Goal: Information Seeking & Learning: Find specific page/section

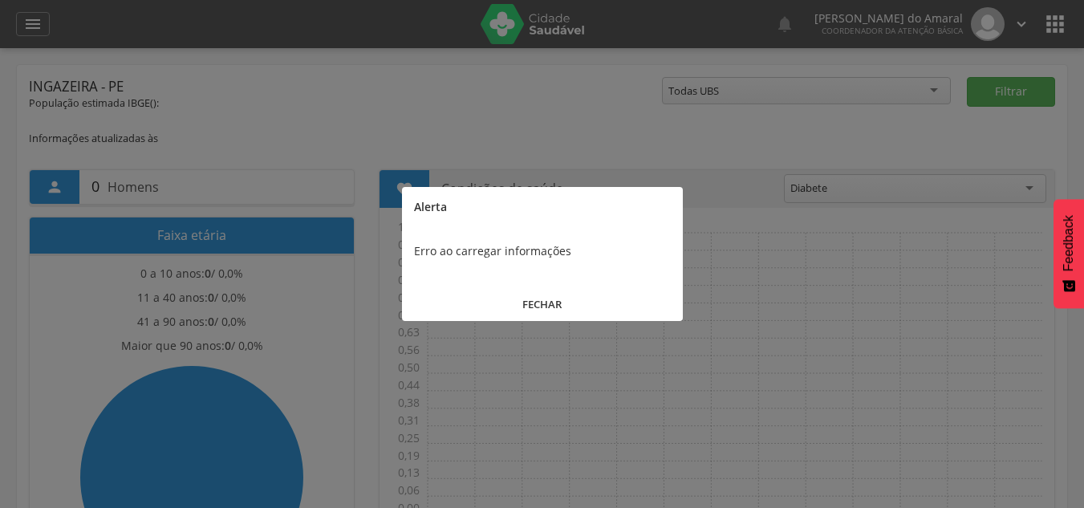
click at [533, 311] on button "FECHAR" at bounding box center [542, 304] width 281 height 34
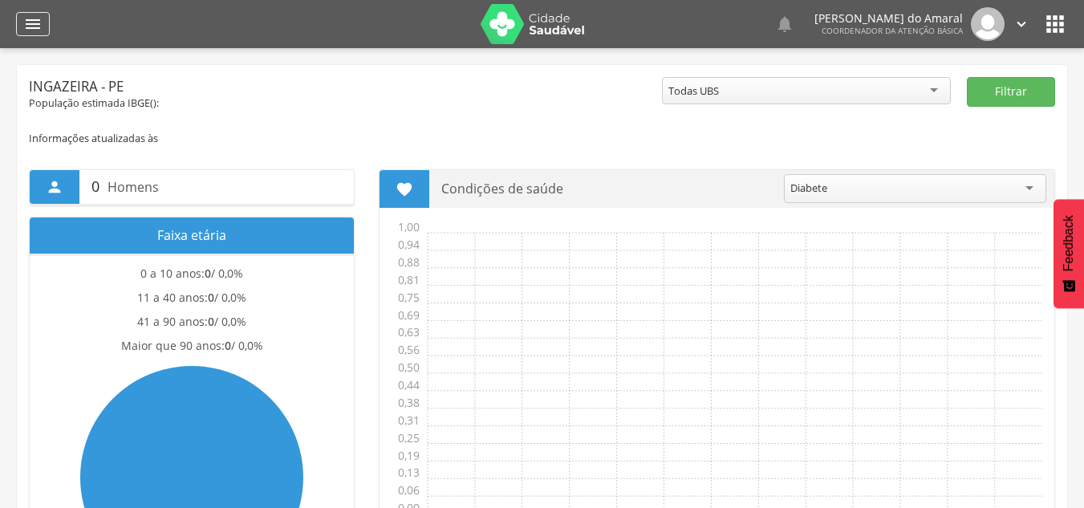
click at [19, 32] on div "" at bounding box center [33, 24] width 34 height 24
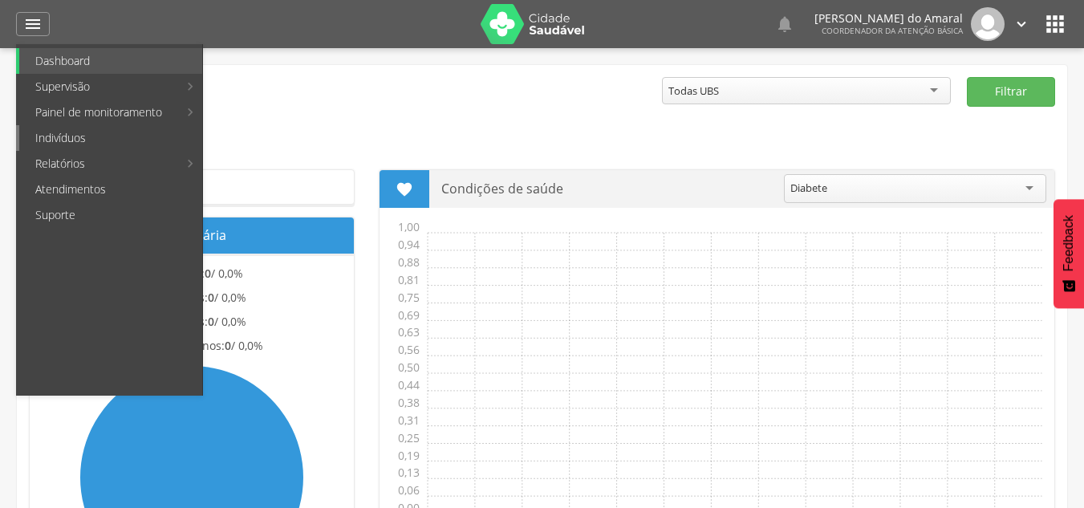
click at [80, 144] on link "Indivíduos" at bounding box center [110, 138] width 183 height 26
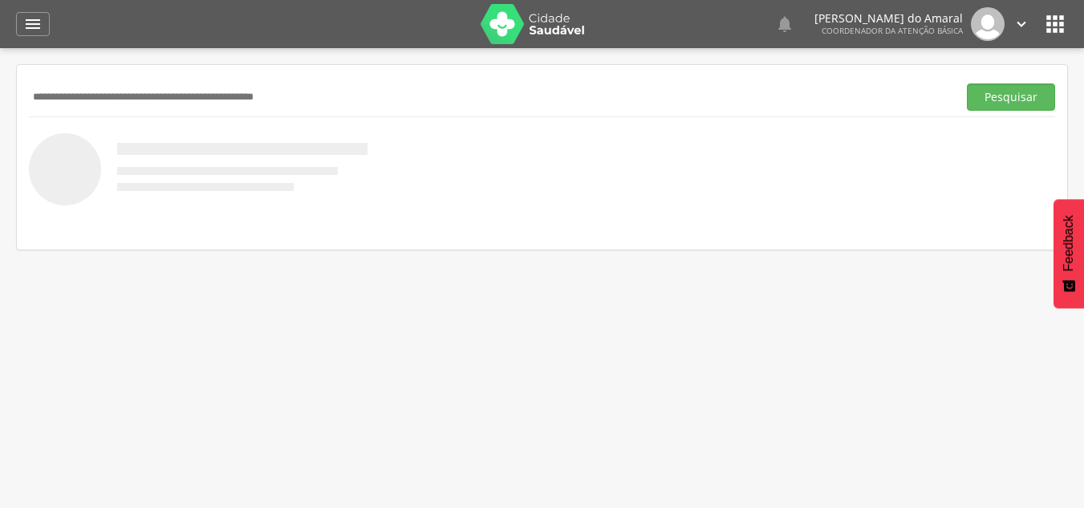
click at [132, 96] on input "text" at bounding box center [490, 96] width 922 height 27
paste input "**********"
type input "**********"
click at [1030, 100] on button "Pesquisar" at bounding box center [1011, 96] width 88 height 27
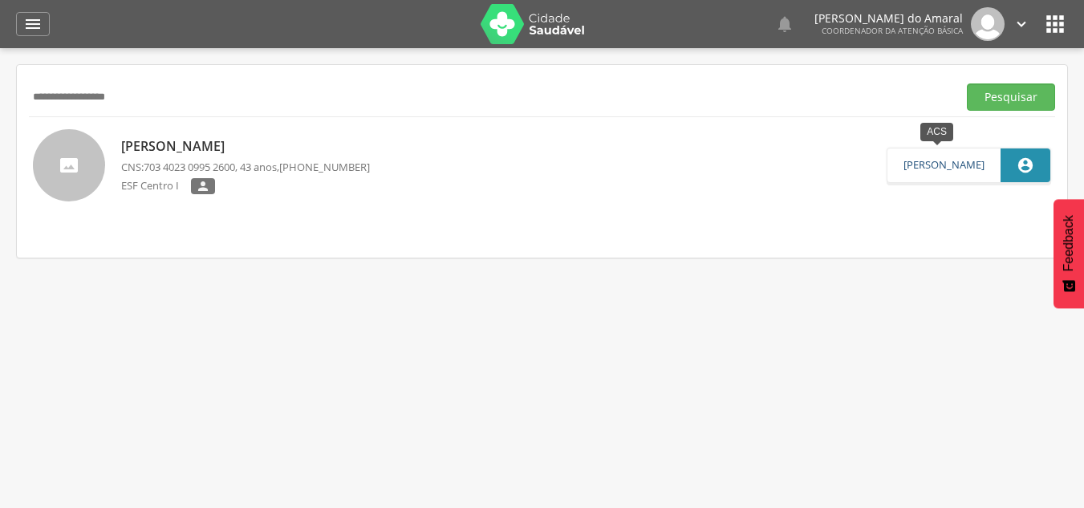
click at [978, 163] on link "[PERSON_NAME]" at bounding box center [943, 165] width 81 height 13
type input "**********"
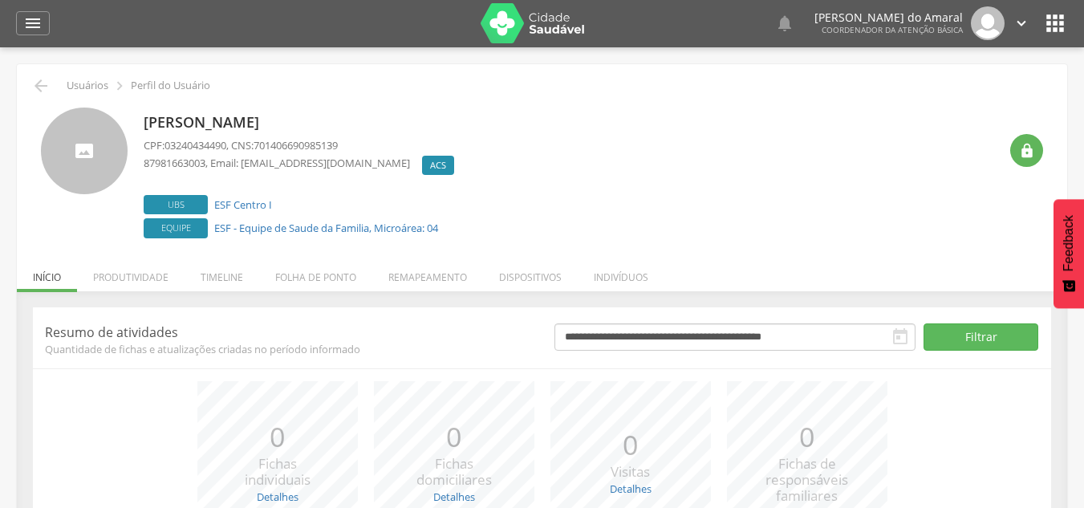
scroll to position [2, 0]
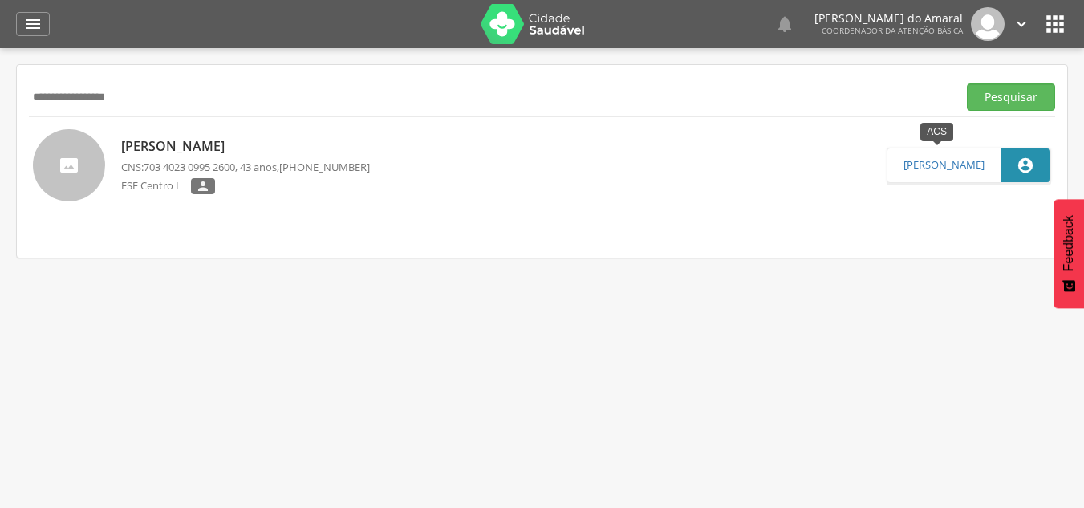
click at [1021, 164] on icon "" at bounding box center [1025, 165] width 18 height 18
click at [42, 12] on div "" at bounding box center [33, 24] width 34 height 24
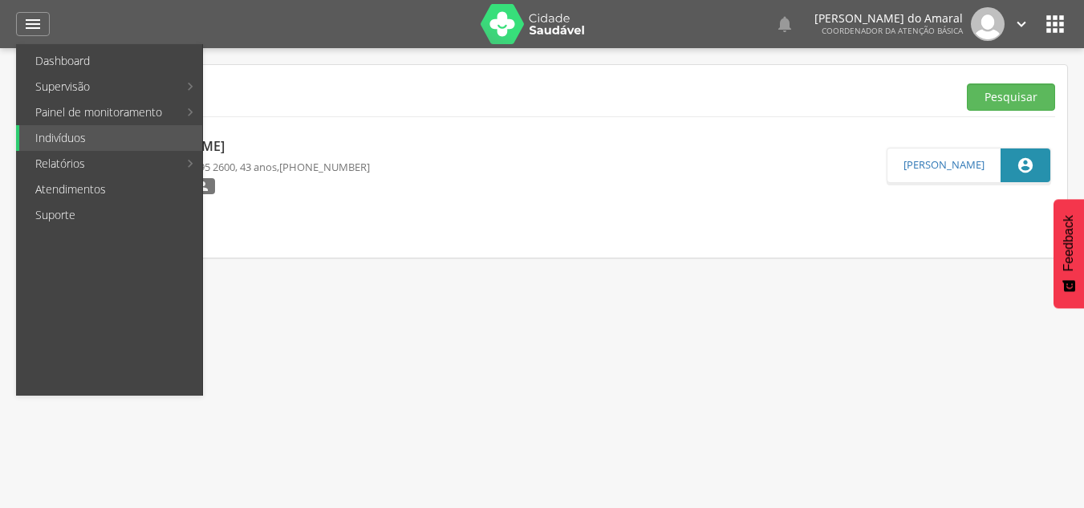
click at [537, 376] on div " Supervisão  Distritos  Ubs Coordenador: - Ingazeira / PE Intervalo de Tempo…" at bounding box center [542, 302] width 1084 height 508
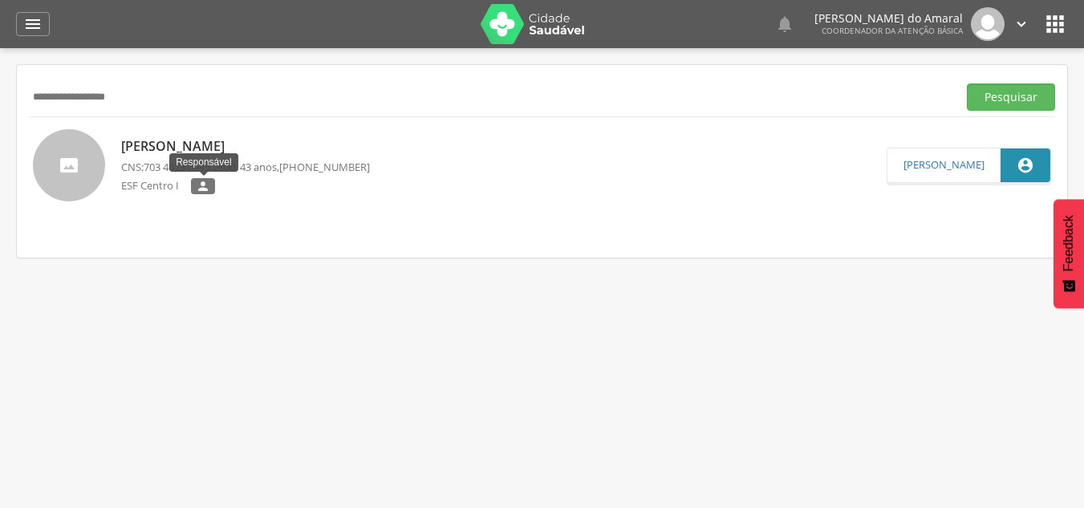
click at [211, 180] on label "" at bounding box center [203, 186] width 24 height 16
type input "**********"
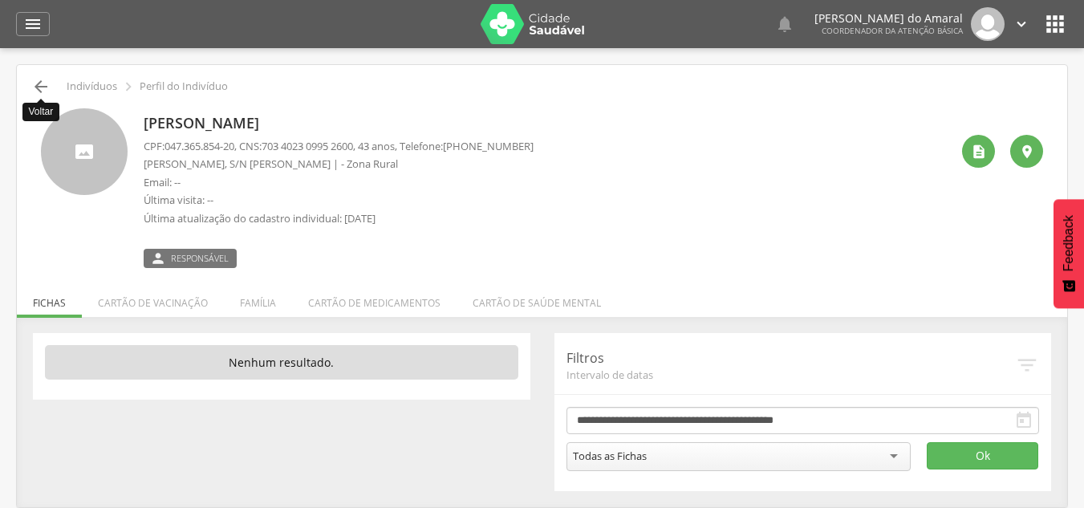
click at [36, 86] on icon "" at bounding box center [40, 86] width 19 height 19
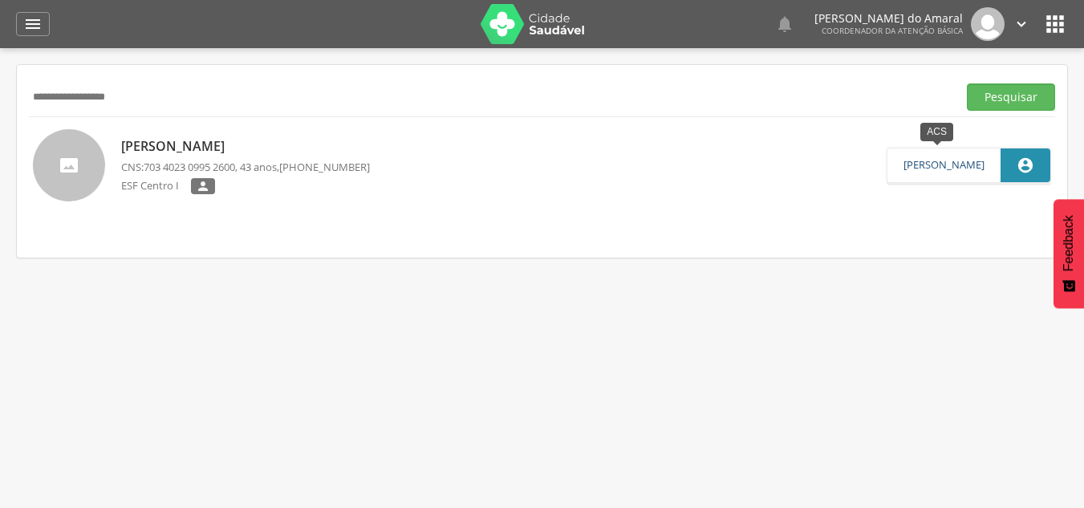
click at [903, 159] on link "[PERSON_NAME]" at bounding box center [943, 165] width 81 height 13
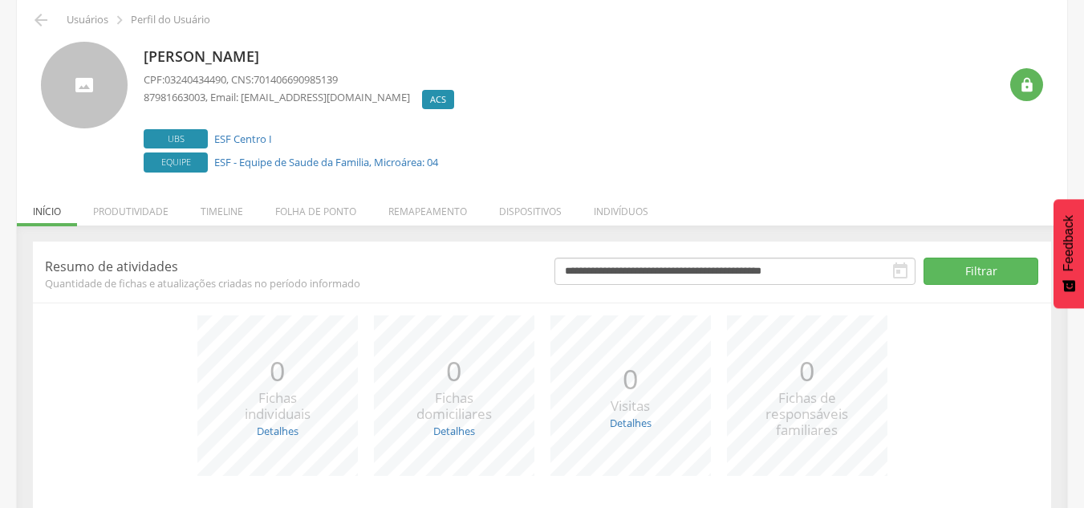
scroll to position [66, 0]
click at [464, 210] on li "Remapeamento" at bounding box center [427, 208] width 111 height 38
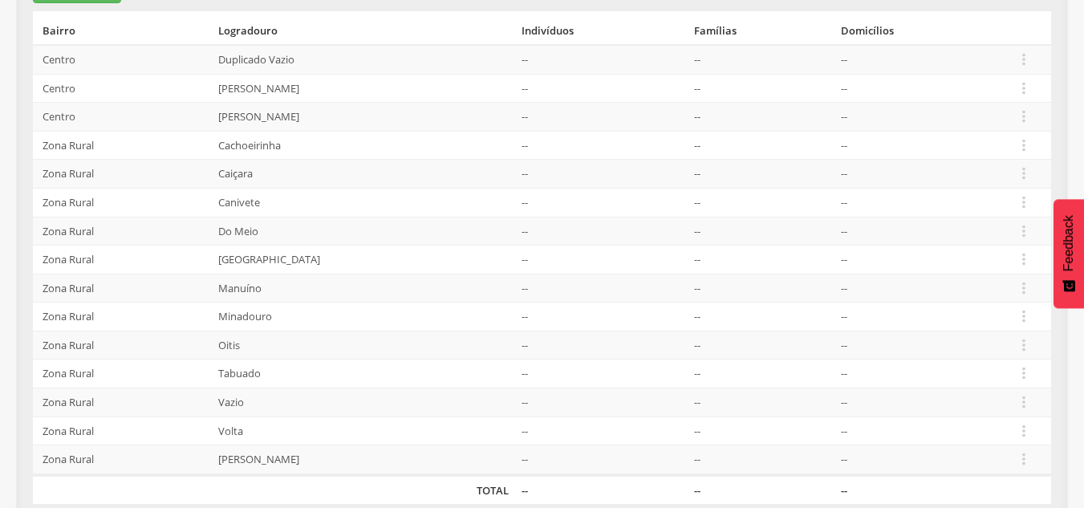
scroll to position [0, 0]
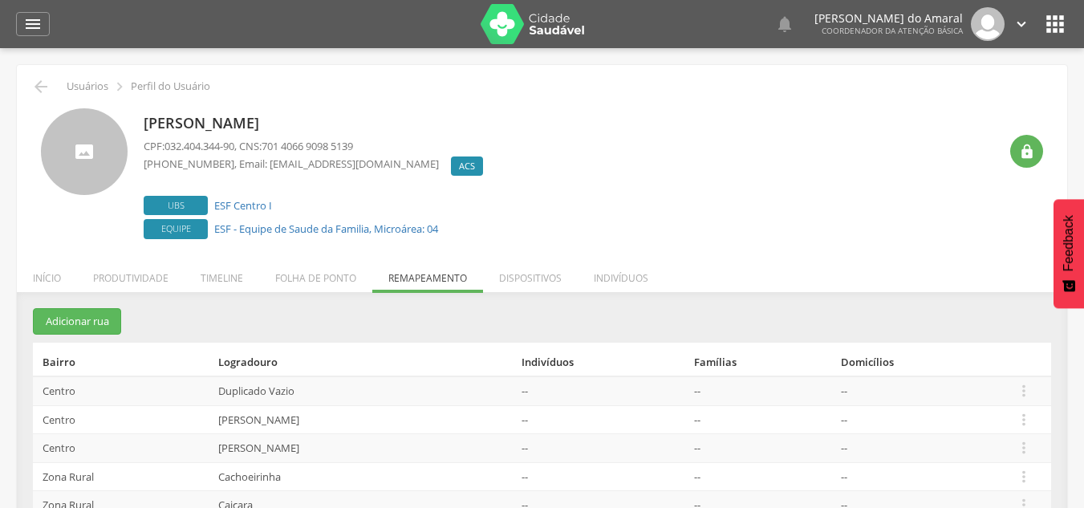
click at [459, 165] on span "ACS" at bounding box center [467, 166] width 16 height 13
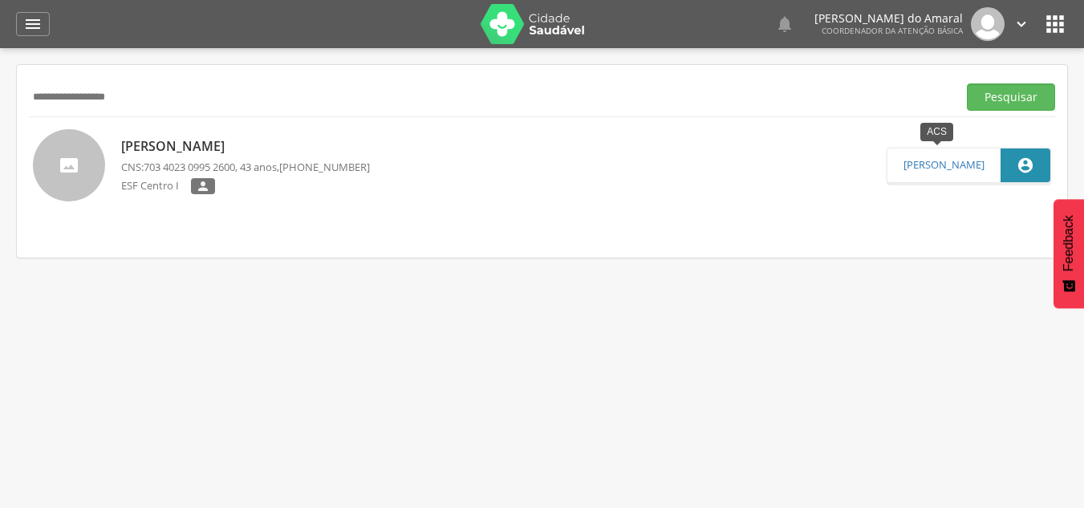
click at [1018, 176] on div "" at bounding box center [1025, 165] width 50 height 34
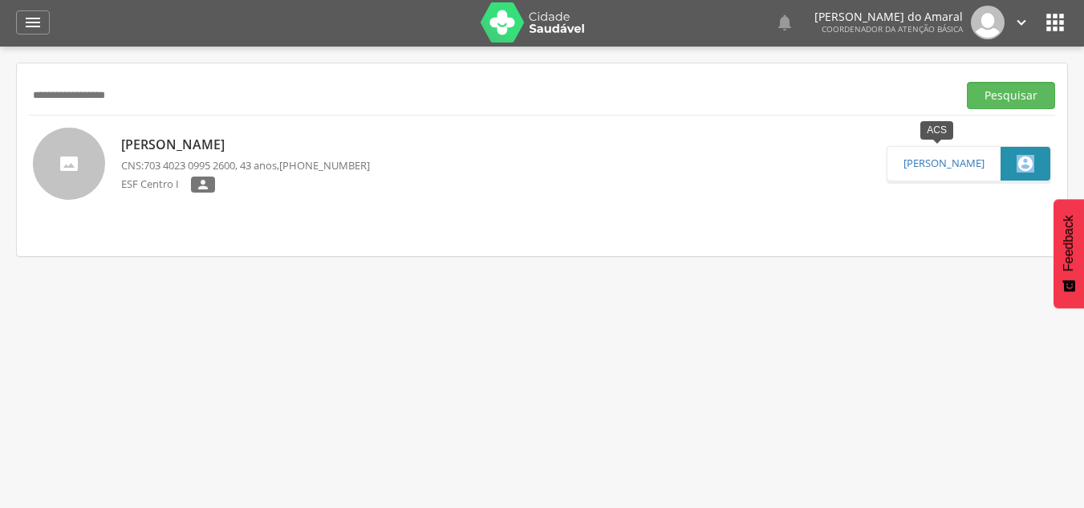
scroll to position [1, 0]
click at [1012, 28] on div " Configurações Sair" at bounding box center [996, 23] width 67 height 34
click at [1025, 14] on icon "" at bounding box center [1021, 23] width 18 height 18
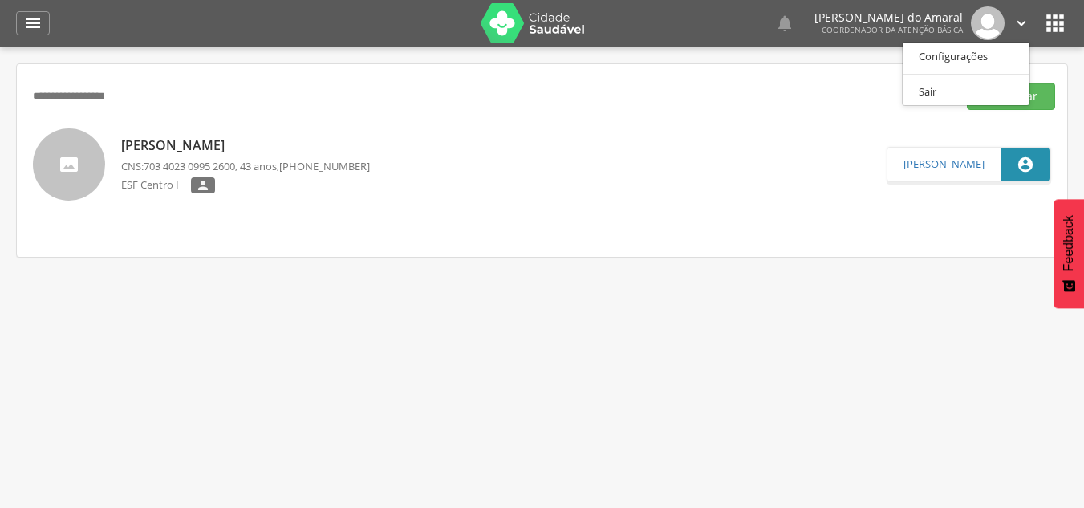
click at [1077, 23] on header " Dashboard Supervisão Produtividade Mapa da cidade Ranking App desatualizado Ú…" at bounding box center [542, 23] width 1084 height 48
click at [1062, 21] on icon "" at bounding box center [1055, 23] width 26 height 26
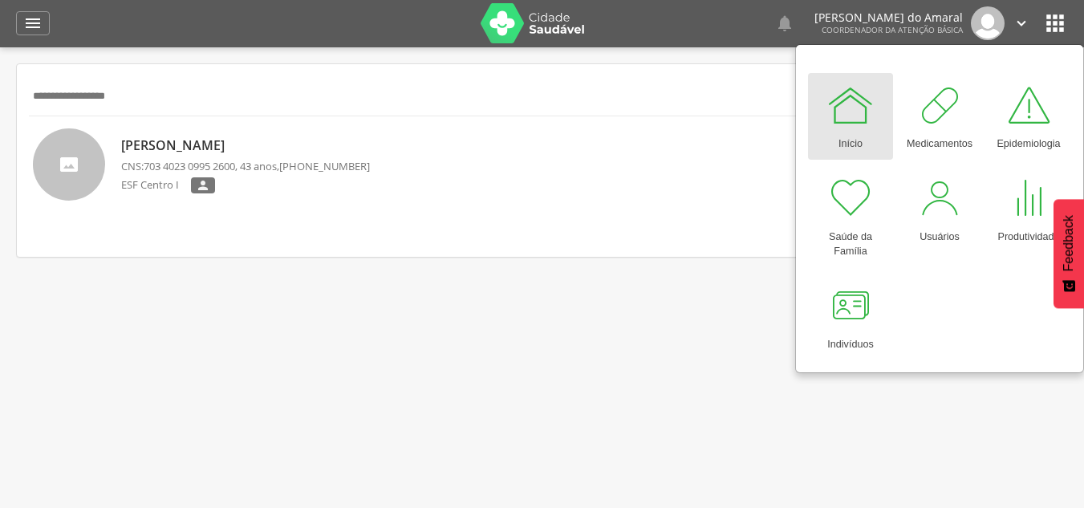
click at [487, 316] on div " Supervisão  Distritos  Ubs Coordenador: - Ingazeira / PE Intervalo de Tempo…" at bounding box center [542, 301] width 1084 height 508
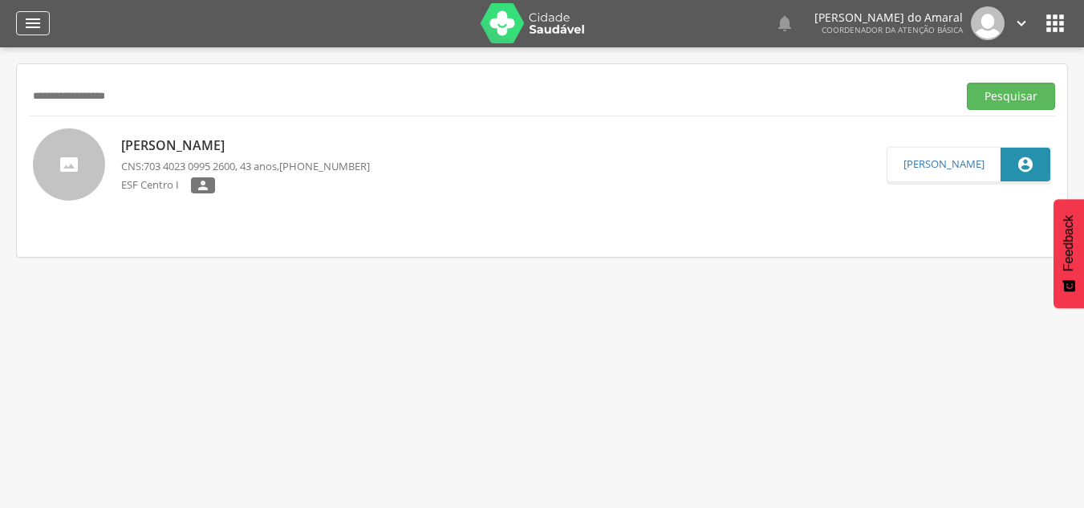
click at [39, 24] on icon "" at bounding box center [32, 23] width 19 height 19
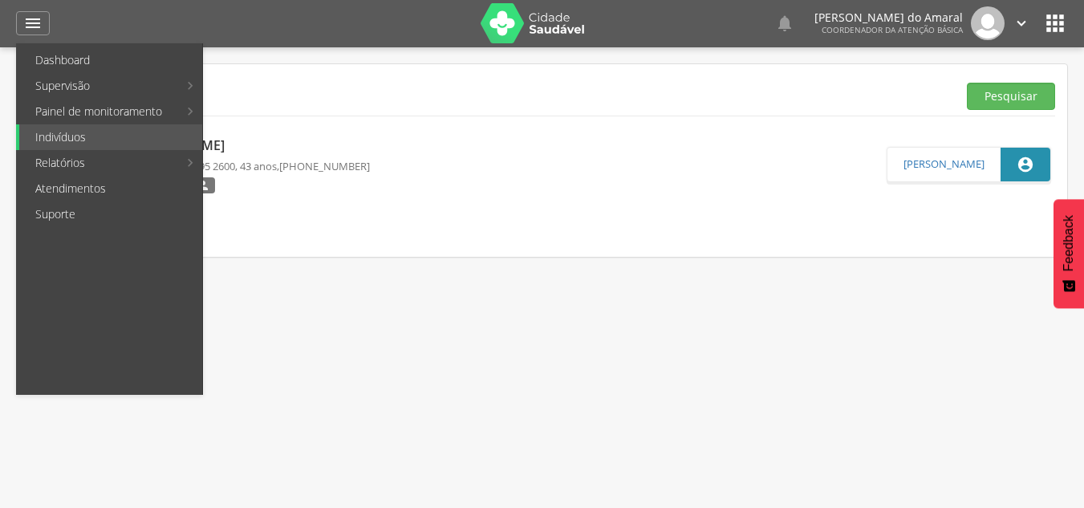
click at [501, 400] on div " Supervisão  Distritos  Ubs Coordenador: - Ingazeira / PE Intervalo de Tempo…" at bounding box center [542, 301] width 1084 height 508
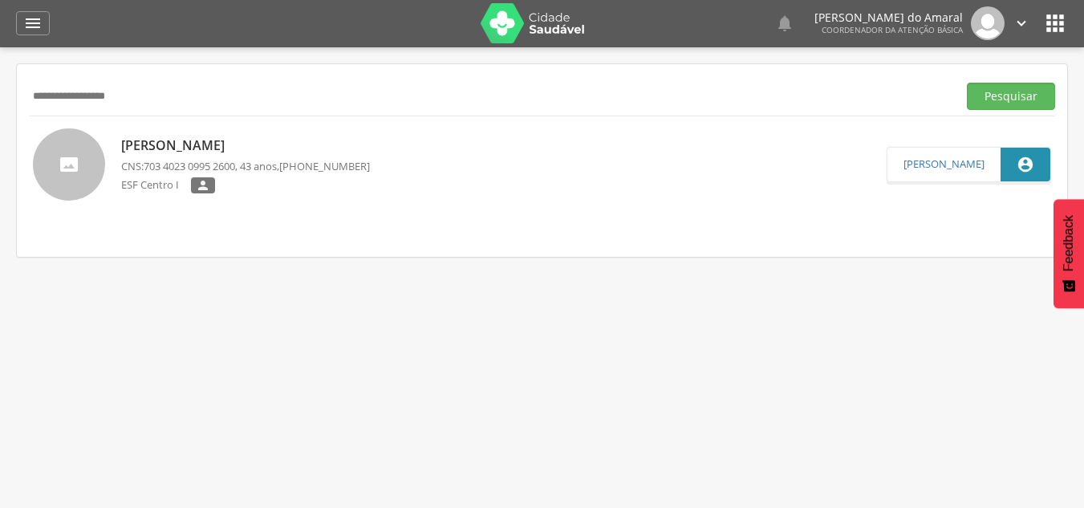
click at [1055, 35] on icon "" at bounding box center [1055, 23] width 26 height 26
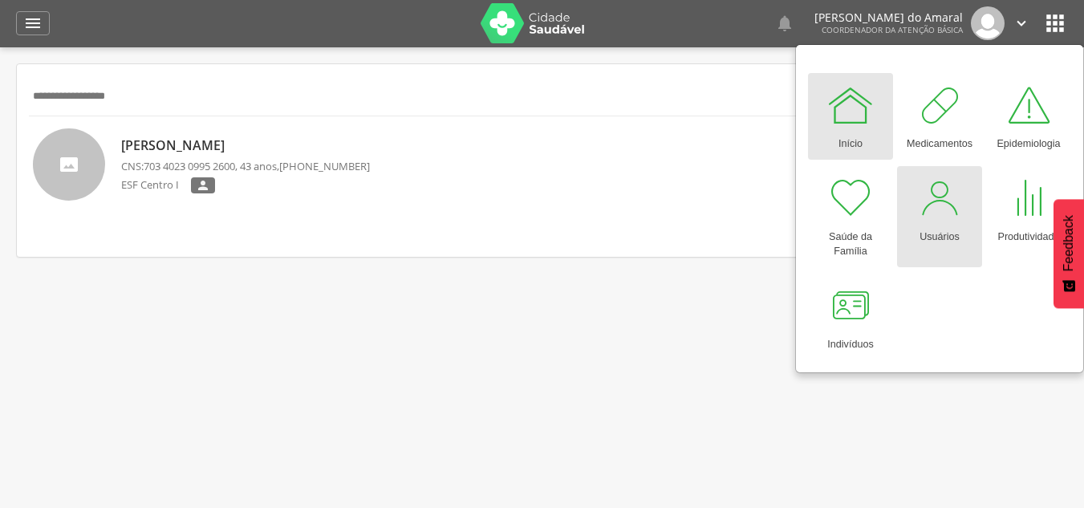
click at [937, 209] on div at bounding box center [939, 198] width 48 height 48
